Goal: Task Accomplishment & Management: Manage account settings

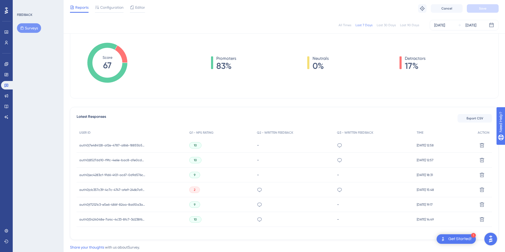
scroll to position [92, 0]
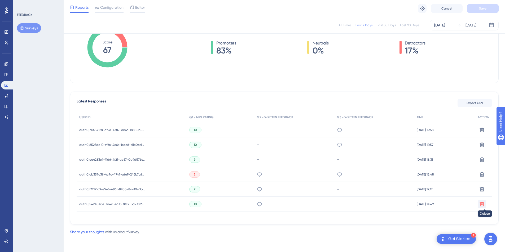
click at [482, 207] on button at bounding box center [482, 204] width 8 height 8
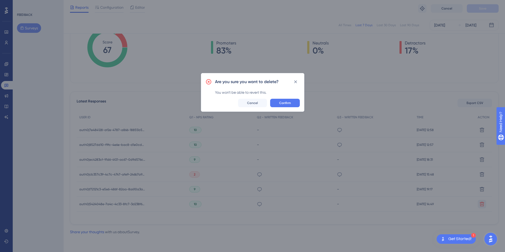
scroll to position [88, 0]
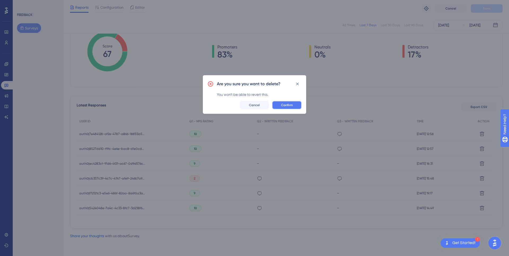
click at [288, 102] on button "Confirm" at bounding box center [287, 105] width 30 height 8
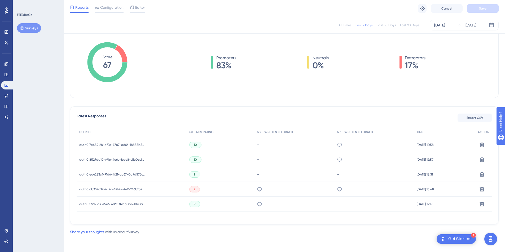
scroll to position [0, 0]
click at [483, 203] on icon at bounding box center [482, 204] width 5 height 5
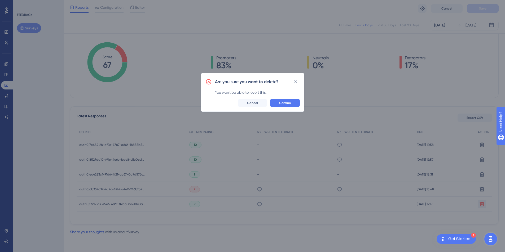
scroll to position [73, 0]
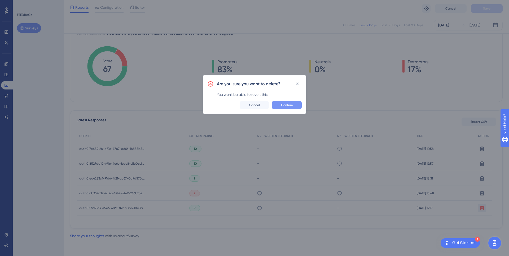
click at [284, 109] on button "Confirm" at bounding box center [287, 105] width 30 height 8
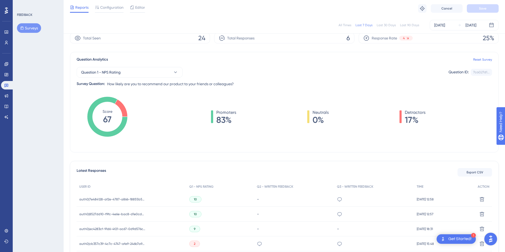
scroll to position [0, 0]
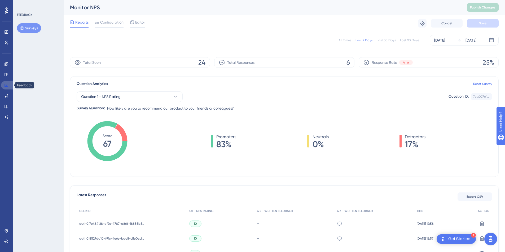
click at [5, 87] on icon at bounding box center [7, 85] width 4 height 3
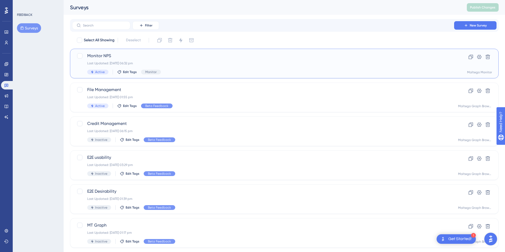
click at [235, 70] on div "Active Edit Tags Monitor" at bounding box center [263, 72] width 352 height 5
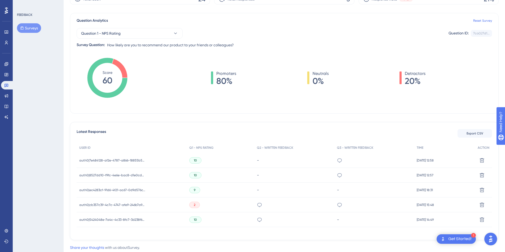
scroll to position [81, 0]
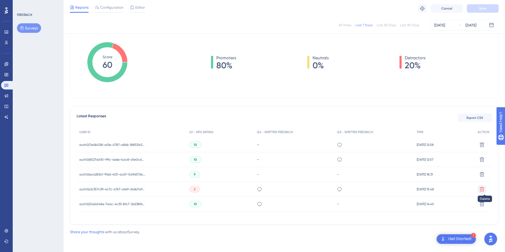
click at [480, 187] on icon at bounding box center [482, 189] width 5 height 5
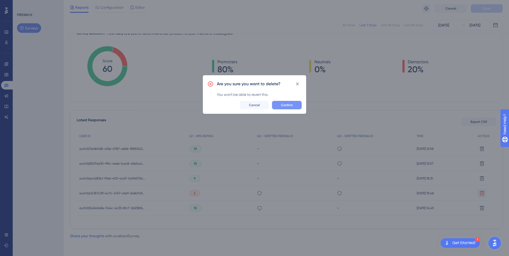
click at [280, 106] on button "Confirm" at bounding box center [287, 105] width 30 height 8
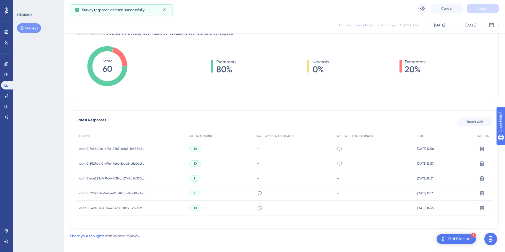
scroll to position [77, 0]
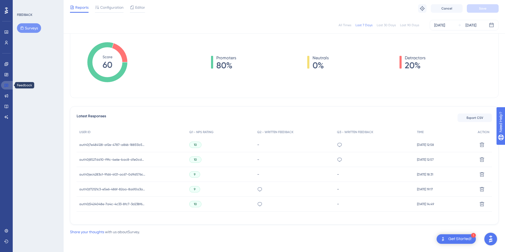
click at [6, 88] on link at bounding box center [7, 85] width 13 height 8
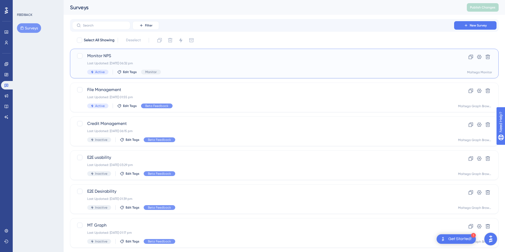
click at [209, 58] on span "Monitor NPS" at bounding box center [263, 56] width 352 height 6
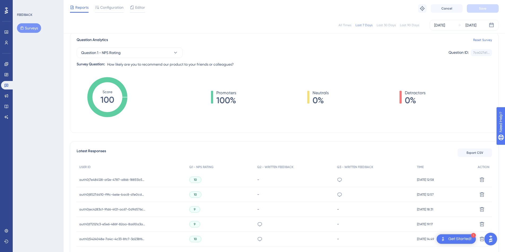
scroll to position [77, 0]
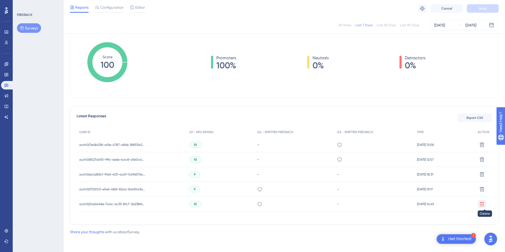
click at [481, 203] on icon at bounding box center [482, 204] width 5 height 5
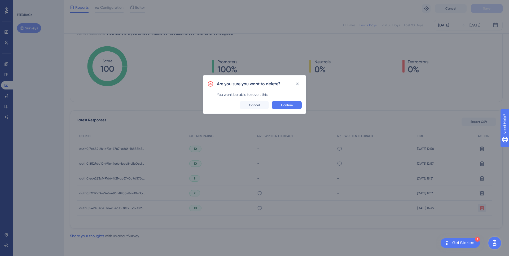
click at [291, 111] on div "Are you sure you want to delete? You won't be able to revert this. Confirm Canc…" at bounding box center [254, 94] width 103 height 39
click at [292, 105] on span "Confirm" at bounding box center [287, 105] width 12 height 4
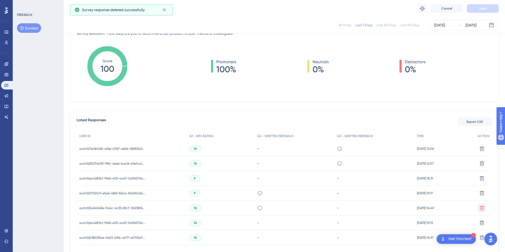
scroll to position [66, 0]
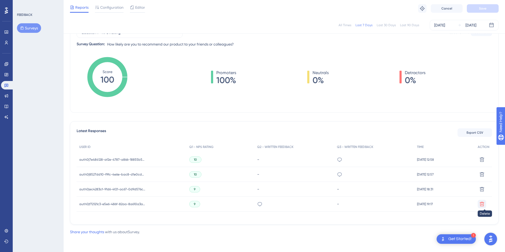
click at [480, 202] on icon at bounding box center [482, 204] width 5 height 5
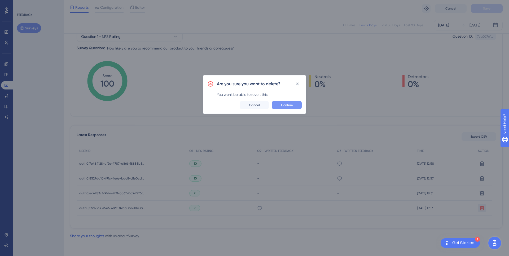
click at [290, 102] on button "Confirm" at bounding box center [287, 105] width 30 height 8
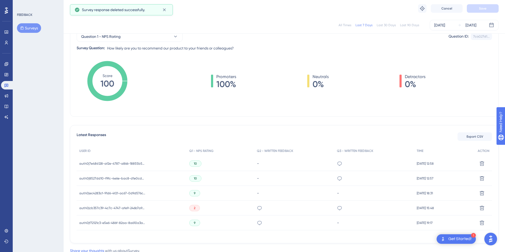
scroll to position [77, 0]
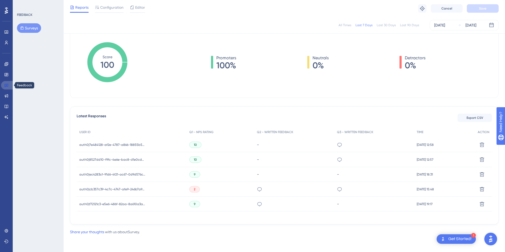
click at [5, 82] on link at bounding box center [7, 85] width 13 height 8
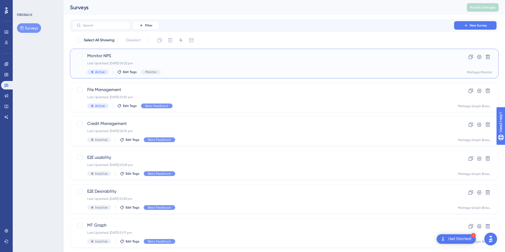
click at [187, 62] on div "Last Updated: [DATE] 06:32 pm" at bounding box center [263, 63] width 352 height 4
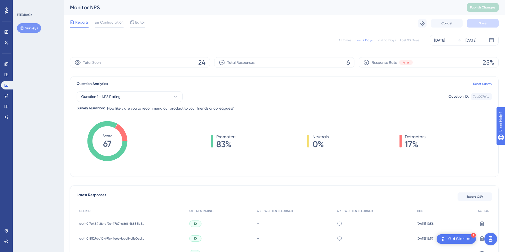
click at [78, 63] on icon at bounding box center [78, 62] width 6 height 5
click at [146, 63] on div "Total Seen 24" at bounding box center [140, 62] width 140 height 11
click at [203, 63] on span "24" at bounding box center [201, 62] width 7 height 8
click at [5, 34] on icon at bounding box center [6, 32] width 4 height 4
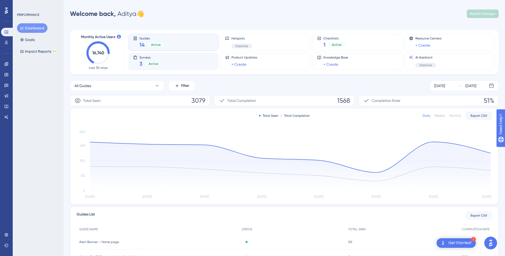
click at [193, 65] on div "Surveys 3 Active" at bounding box center [173, 61] width 81 height 12
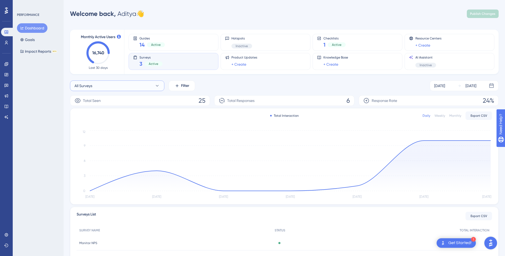
click at [146, 84] on button "All Surveys" at bounding box center [117, 86] width 94 height 11
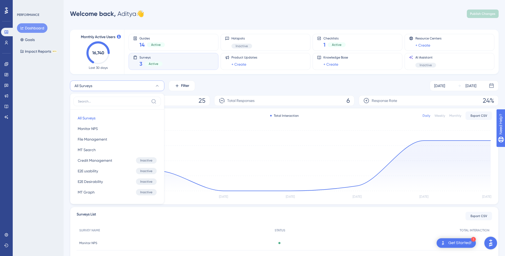
scroll to position [21, 0]
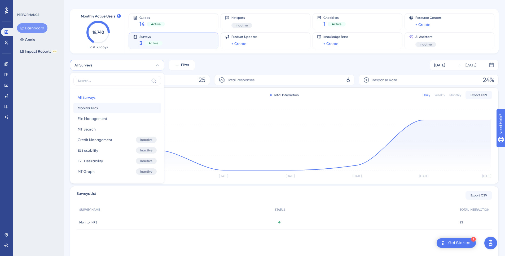
click at [118, 107] on div "Monitor NPS Monitor NPS" at bounding box center [116, 108] width 87 height 11
click at [91, 109] on span "Monitor NPS" at bounding box center [88, 108] width 20 height 6
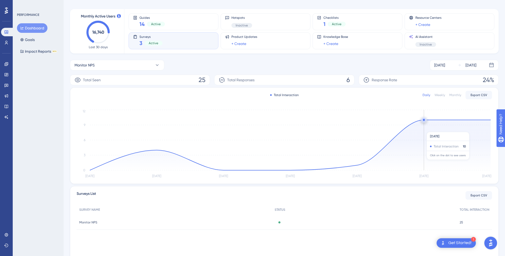
scroll to position [43, 0]
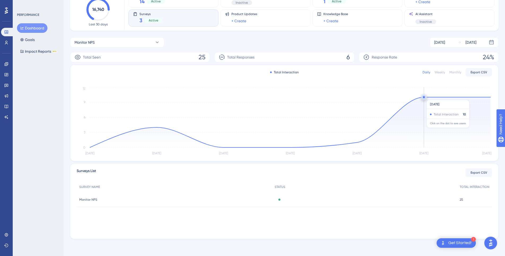
click at [425, 97] on circle at bounding box center [424, 97] width 4 height 4
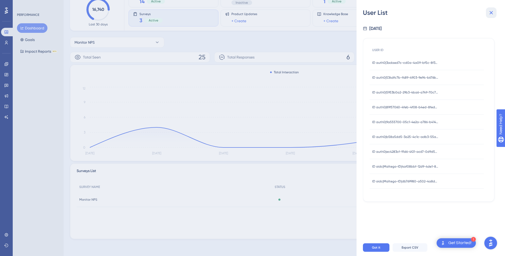
click at [492, 11] on icon at bounding box center [491, 13] width 6 height 6
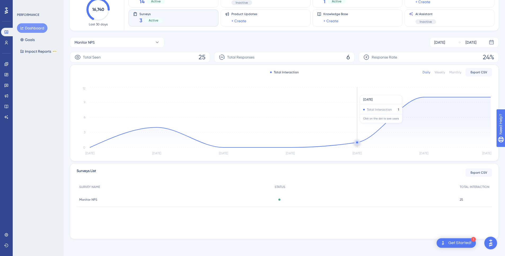
scroll to position [0, 0]
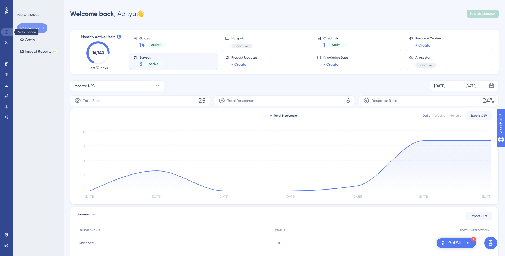
click at [5, 30] on icon at bounding box center [6, 32] width 4 height 4
